Goal: Information Seeking & Learning: Learn about a topic

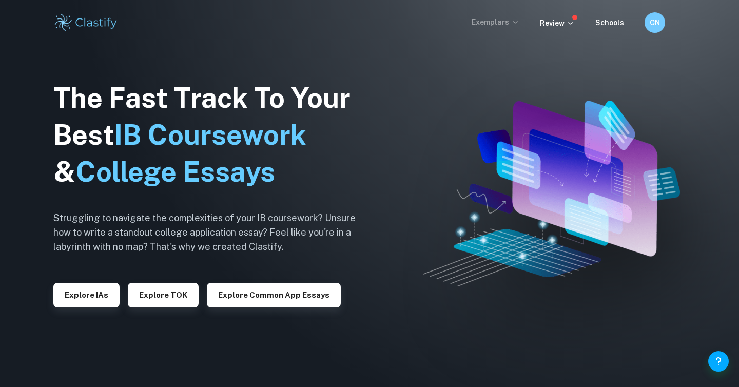
click at [501, 22] on p "Exemplars" at bounding box center [496, 21] width 48 height 11
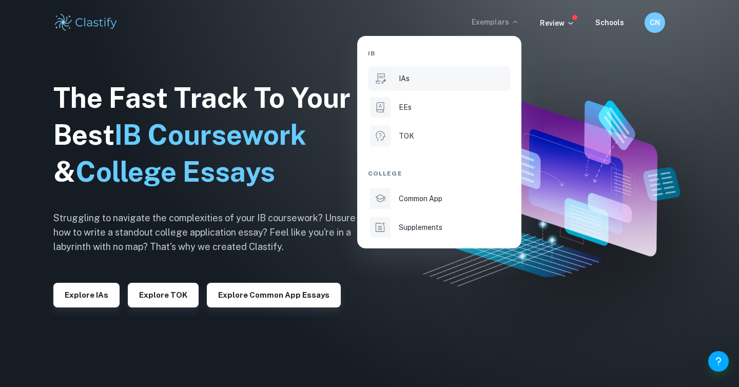
click at [407, 83] on p "IAs" at bounding box center [404, 78] width 11 height 11
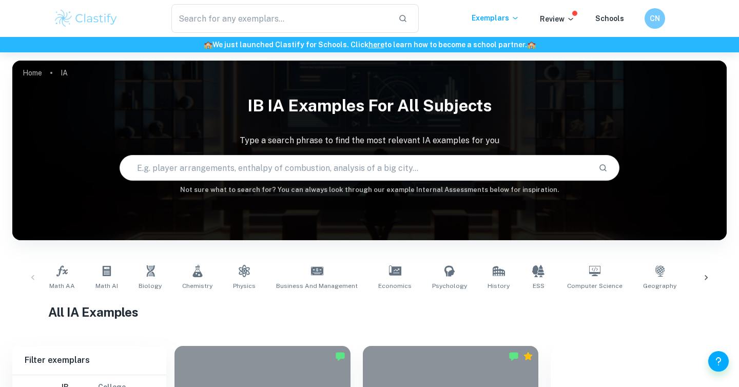
click at [216, 180] on input "text" at bounding box center [355, 168] width 470 height 29
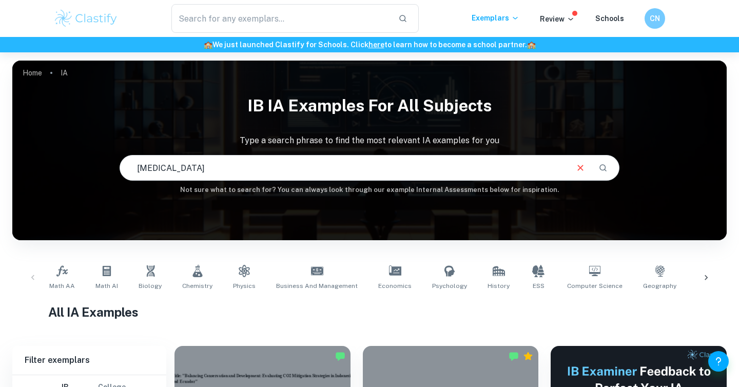
type input "[MEDICAL_DATA]"
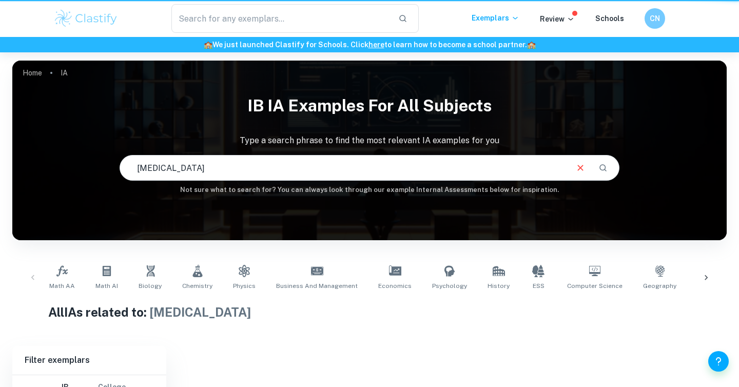
scroll to position [113, 0]
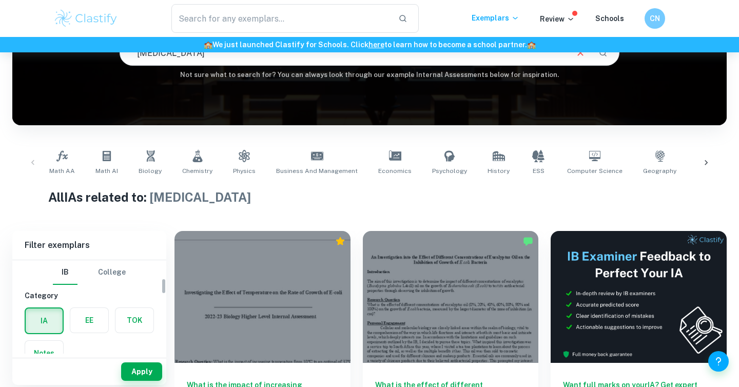
scroll to position [106, 0]
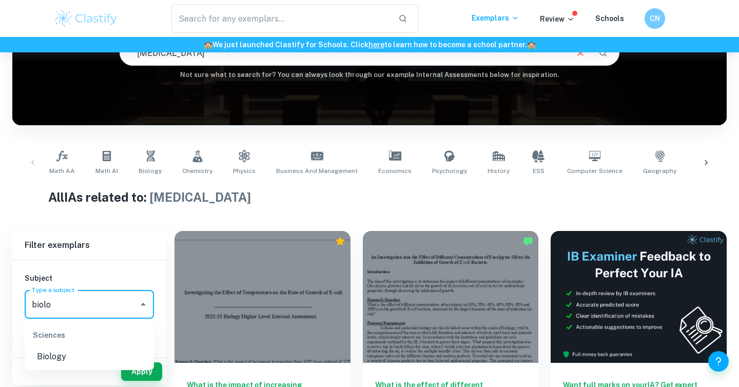
click at [104, 349] on li "Biology" at bounding box center [89, 357] width 129 height 18
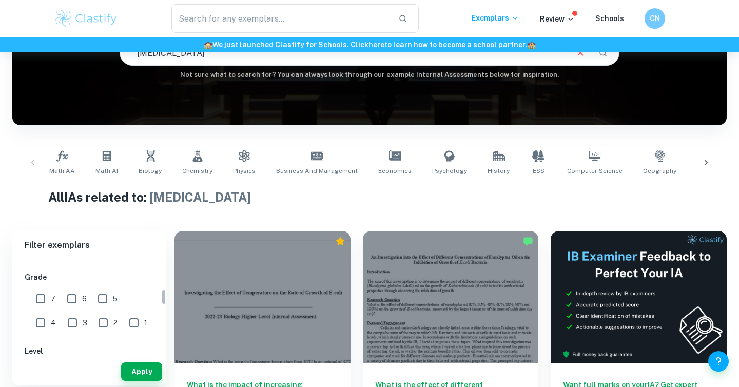
type input "Biology"
click at [38, 298] on input "7" at bounding box center [40, 299] width 21 height 21
checkbox input "true"
click at [144, 371] on button "Apply" at bounding box center [141, 372] width 41 height 18
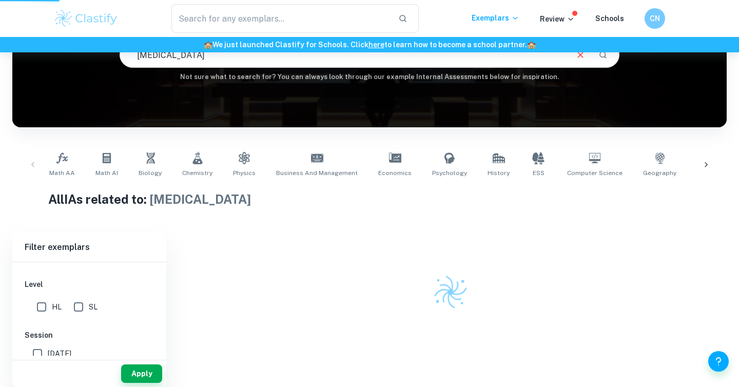
scroll to position [113, 0]
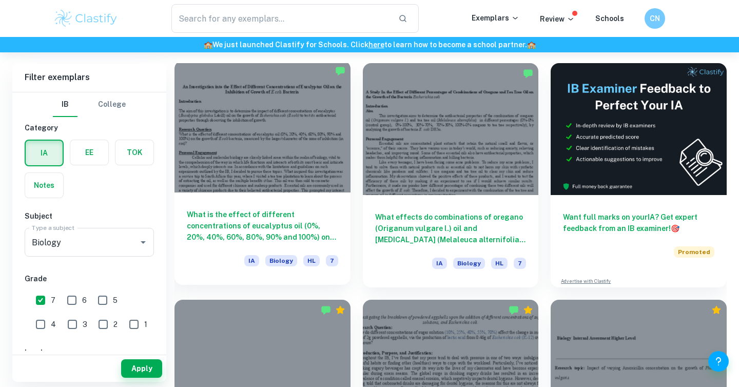
scroll to position [266, 0]
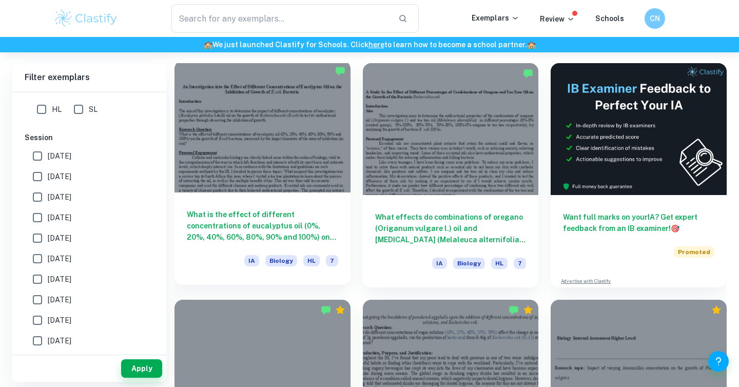
click at [252, 225] on h6 "What is the effect of different concentrations of eucalyptus oil (0%, 20%, 40%,…" at bounding box center [262, 226] width 151 height 34
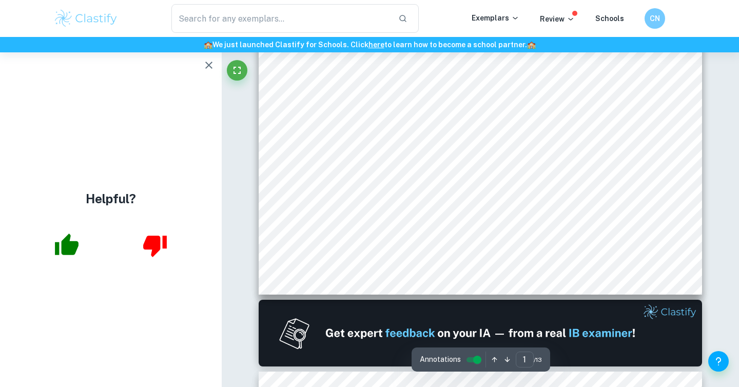
scroll to position [395, 0]
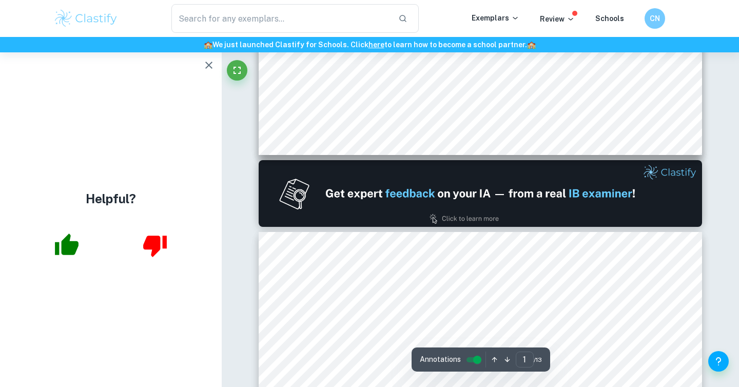
type input "2"
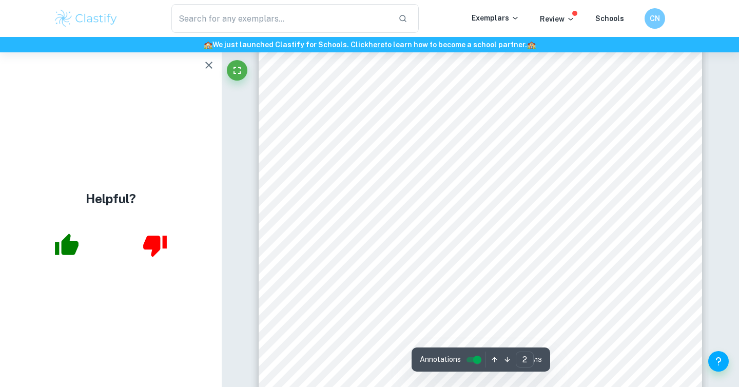
scroll to position [856, 0]
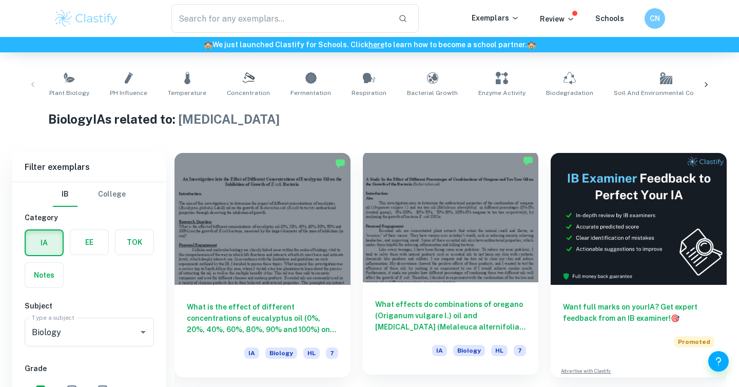
scroll to position [474, 0]
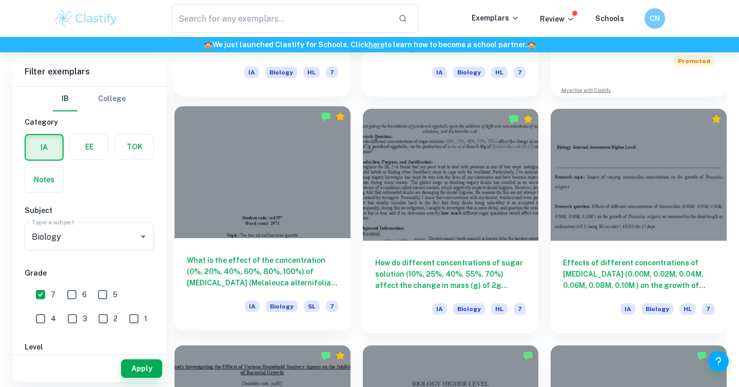
click at [301, 259] on h6 "What is the effect of the concentration (0%, 20%, 40%, 60%, 80%, 100%) of [MEDI…" at bounding box center [262, 272] width 151 height 34
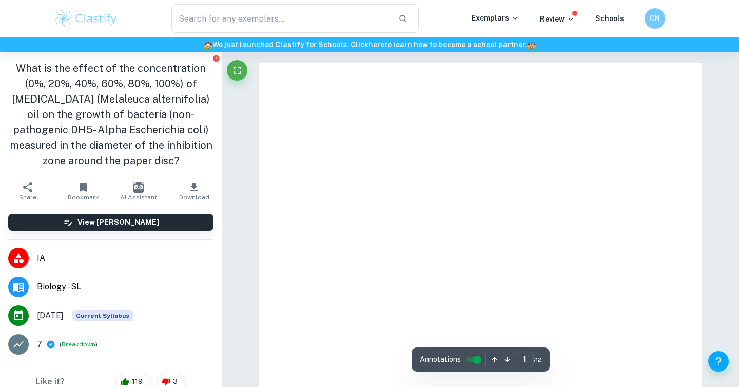
scroll to position [144, 0]
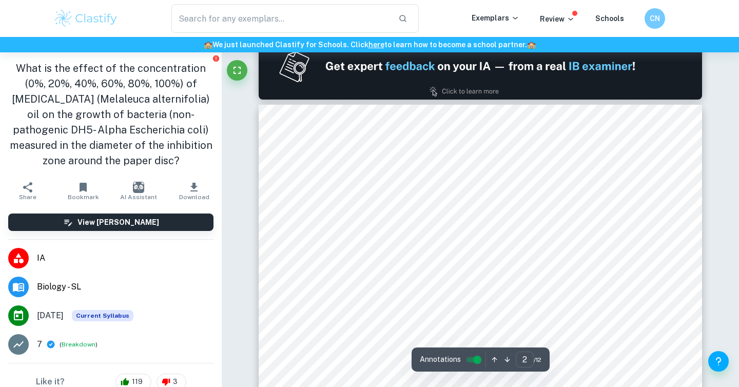
type input "2"
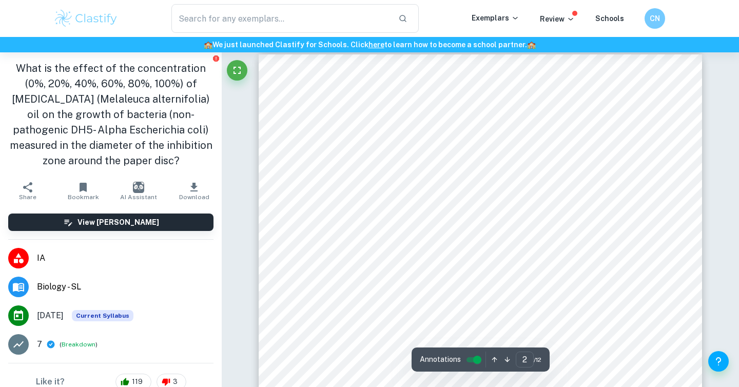
scroll to position [713, 0]
click at [476, 170] on div at bounding box center [481, 172] width 336 height 15
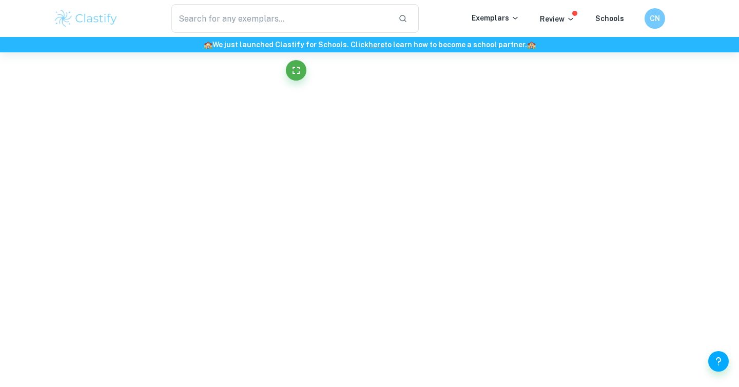
scroll to position [440, 0]
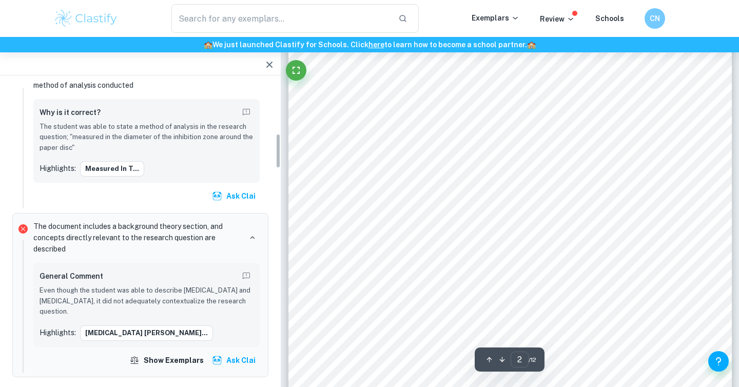
scroll to position [446, 0]
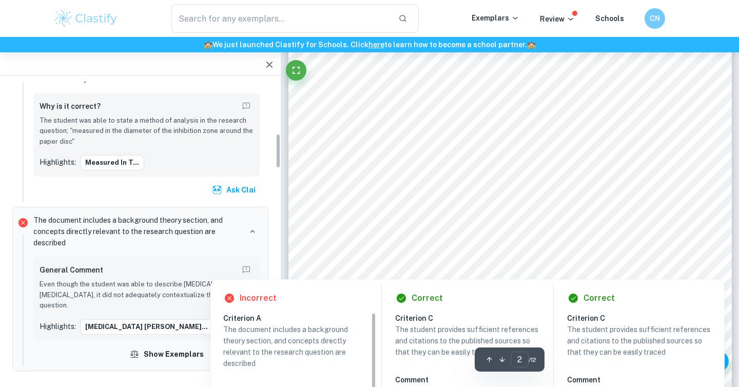
click at [508, 84] on div at bounding box center [510, 82] width 336 height 15
click at [521, 80] on div at bounding box center [510, 82] width 336 height 15
click at [521, 75] on div at bounding box center [510, 82] width 336 height 15
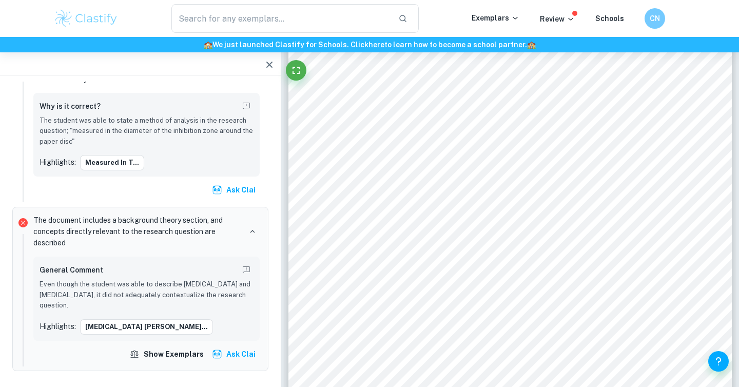
click at [521, 75] on div "- 2 - Introduction [PERSON_NAME][MEDICAL_DATA] Escherichia coli ([MEDICAL_DATA]…" at bounding box center [511, 253] width 444 height 627
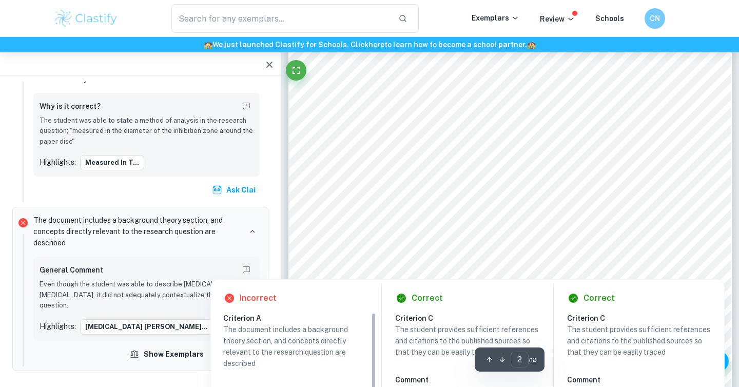
click at [520, 83] on div at bounding box center [510, 82] width 336 height 15
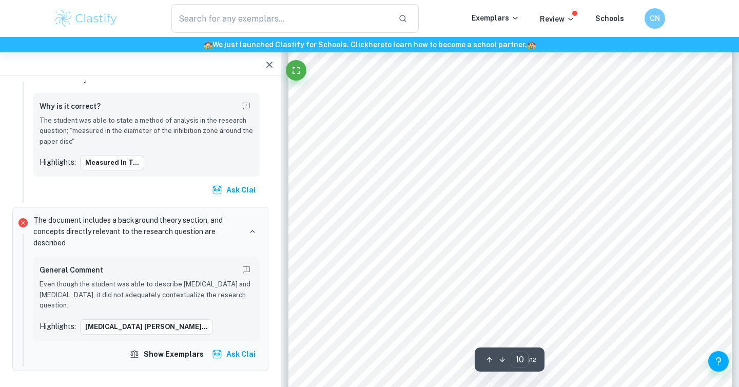
scroll to position [5900, 0]
click at [319, 162] on div "10 ï Potential contamination of the plate with other organisms [W] - although s…" at bounding box center [511, 242] width 444 height 627
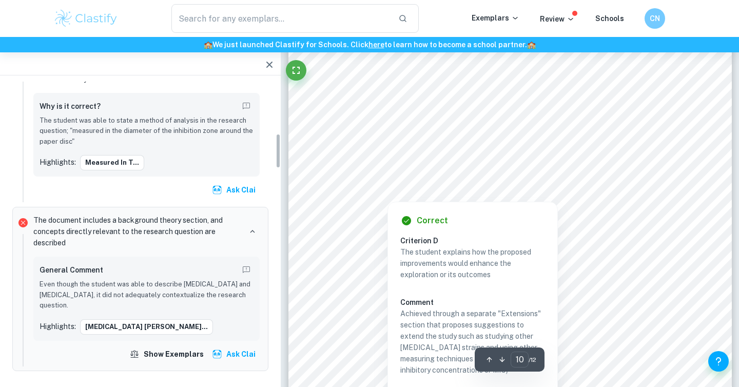
click at [401, 149] on div at bounding box center [516, 147] width 323 height 15
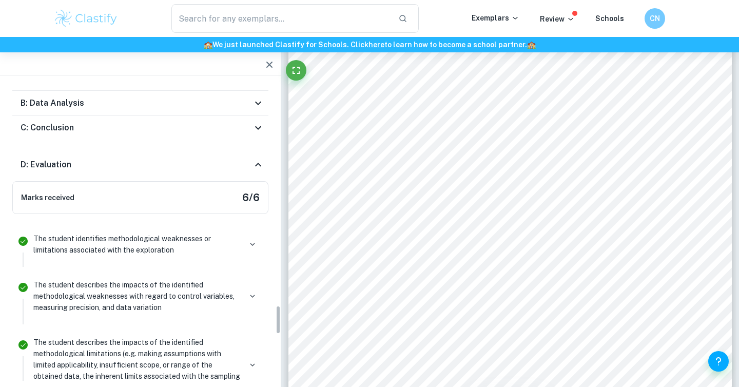
scroll to position [2032, 0]
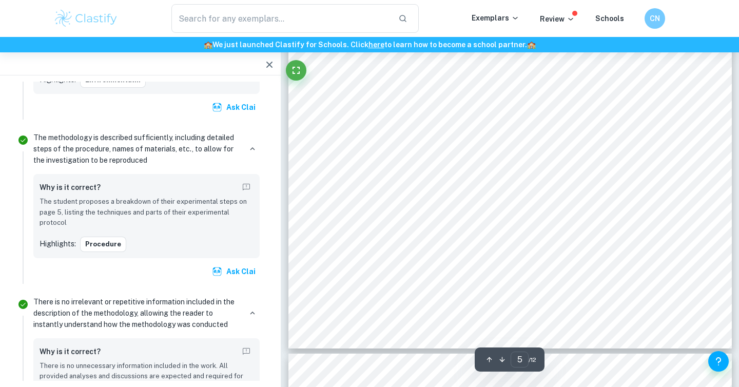
type input "4"
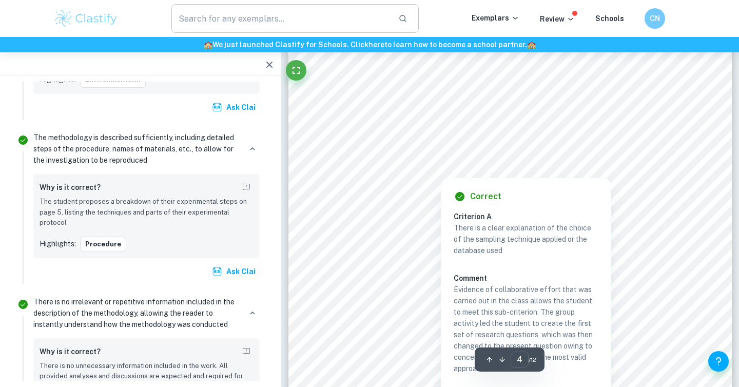
scroll to position [2120, 0]
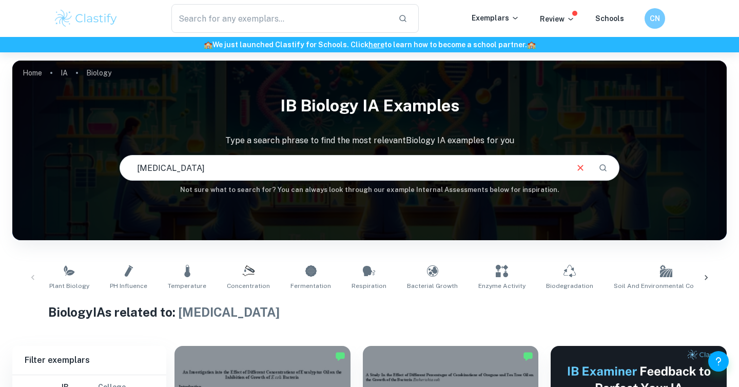
click at [267, 166] on input "[MEDICAL_DATA]" at bounding box center [343, 168] width 447 height 29
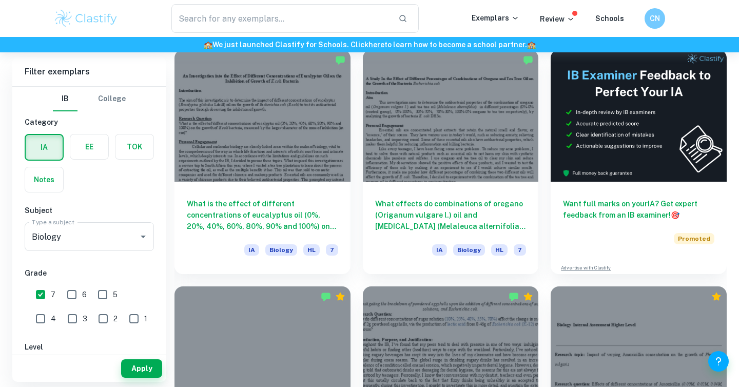
scroll to position [301, 0]
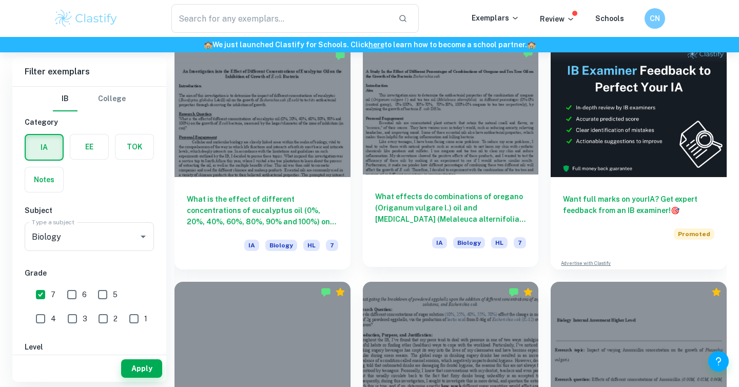
click at [446, 206] on h6 "What effects do combinations of oregano (Origanum vulgare l.) oil and [MEDICAL_…" at bounding box center [450, 208] width 151 height 34
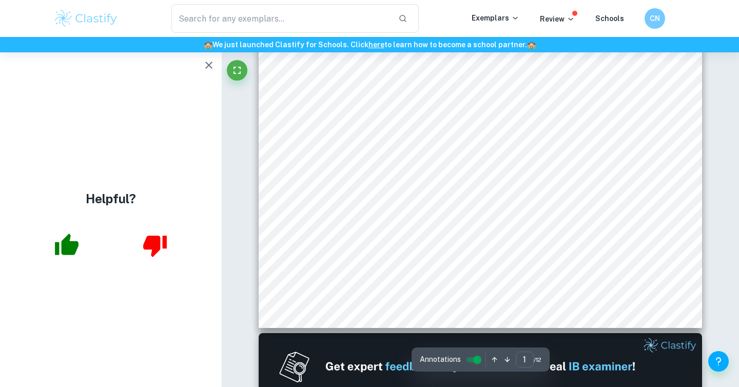
scroll to position [362, 0]
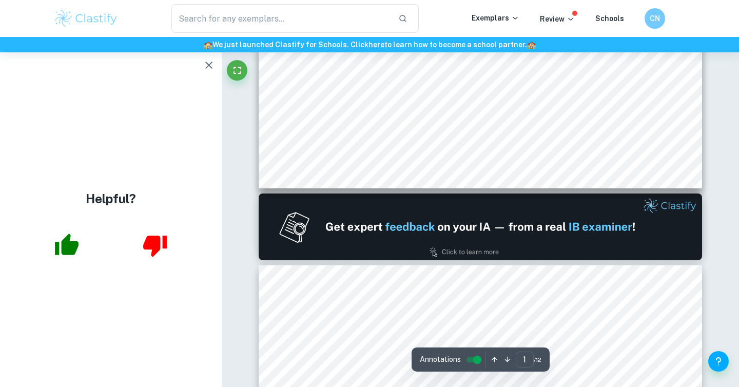
type input "2"
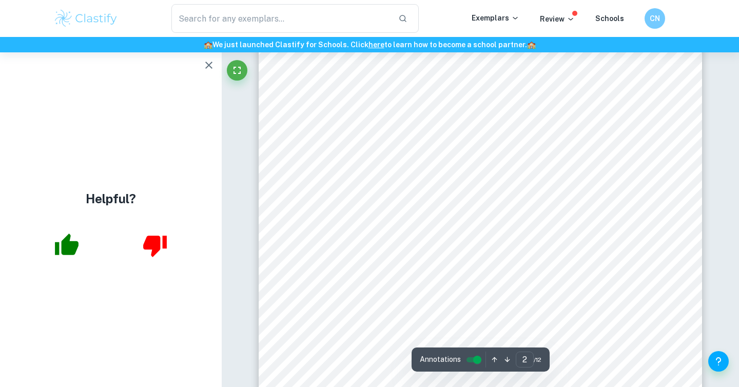
scroll to position [809, 0]
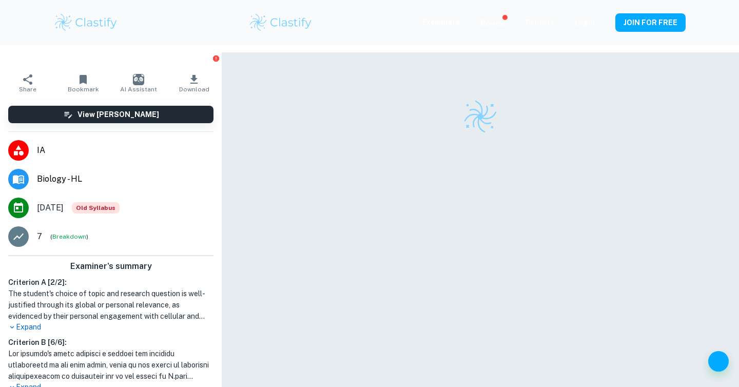
scroll to position [52, 0]
